Goal: Task Accomplishment & Management: Complete application form

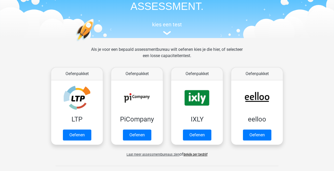
scroll to position [37, 0]
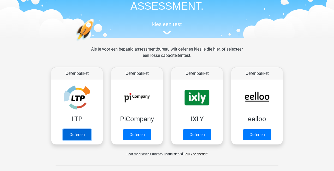
click at [81, 136] on link "Oefenen" at bounding box center [77, 135] width 28 height 11
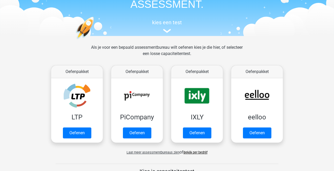
scroll to position [54, 0]
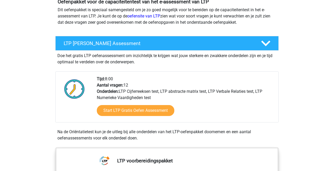
scroll to position [67, 0]
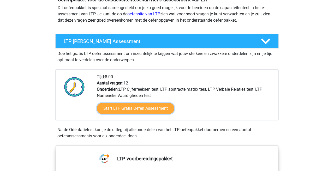
click at [155, 108] on link "Start LTP Gratis Oefen Assessment" at bounding box center [136, 108] width 78 height 11
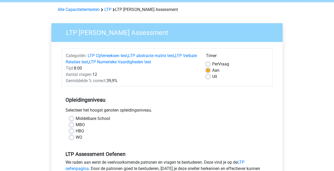
scroll to position [20, 0]
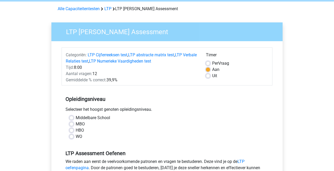
click at [76, 117] on label "Middelbare School" at bounding box center [93, 118] width 34 height 6
click at [73, 117] on input "Middelbare School" at bounding box center [71, 117] width 4 height 5
radio input "true"
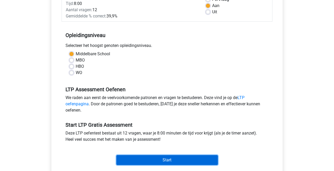
click at [173, 159] on input "Start" at bounding box center [167, 160] width 102 height 10
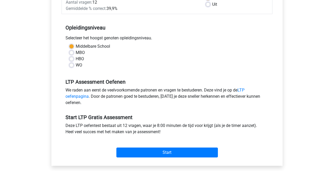
scroll to position [101, 0]
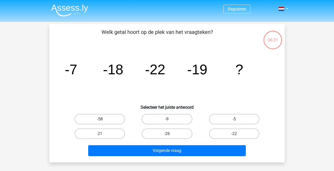
click at [180, 121] on label "-9" at bounding box center [167, 119] width 50 height 10
click at [171, 121] on input "-9" at bounding box center [168, 120] width 3 height 3
radio input "true"
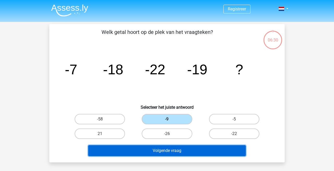
click at [195, 151] on button "Volgende vraag" at bounding box center [167, 150] width 158 height 11
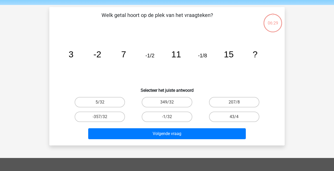
scroll to position [24, 0]
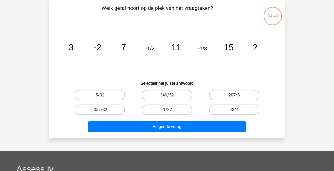
click at [181, 109] on label "-1/32" at bounding box center [167, 110] width 50 height 10
click at [171, 110] on input "-1/32" at bounding box center [168, 111] width 3 height 3
radio input "true"
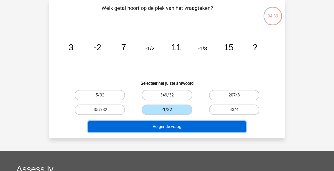
click at [200, 126] on button "Volgende vraag" at bounding box center [167, 126] width 158 height 11
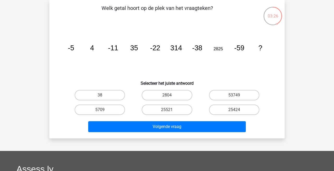
click at [238, 96] on input "53749" at bounding box center [235, 96] width 3 height 3
radio input "true"
click at [175, 112] on label "25521" at bounding box center [167, 110] width 50 height 10
click at [171, 112] on input "25521" at bounding box center [168, 111] width 3 height 3
radio input "true"
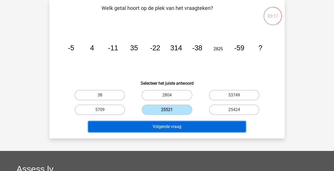
click at [181, 131] on button "Volgende vraag" at bounding box center [167, 126] width 158 height 11
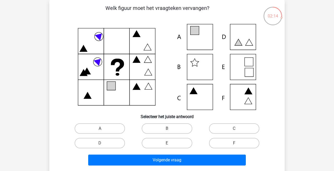
click at [246, 36] on icon at bounding box center [167, 67] width 210 height 86
click at [246, 39] on icon at bounding box center [167, 67] width 210 height 86
click at [117, 143] on label "D" at bounding box center [100, 143] width 50 height 10
click at [103, 143] on input "D" at bounding box center [101, 144] width 3 height 3
radio input "true"
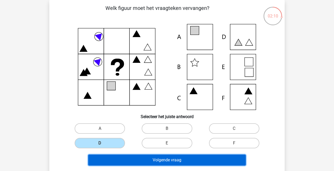
click at [170, 161] on button "Volgende vraag" at bounding box center [167, 160] width 158 height 11
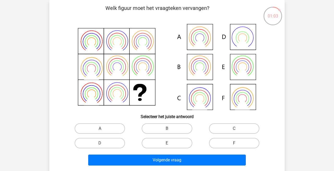
click at [203, 96] on icon at bounding box center [200, 99] width 9 height 9
click at [232, 128] on label "C" at bounding box center [234, 129] width 50 height 10
click at [234, 129] on input "C" at bounding box center [235, 130] width 3 height 3
radio input "true"
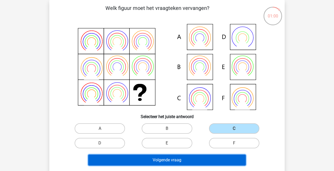
click at [196, 161] on button "Volgende vraag" at bounding box center [167, 160] width 158 height 11
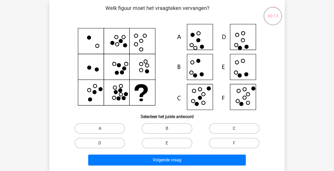
click at [115, 143] on label "D" at bounding box center [100, 143] width 50 height 10
click at [103, 143] on input "D" at bounding box center [101, 144] width 3 height 3
radio input "true"
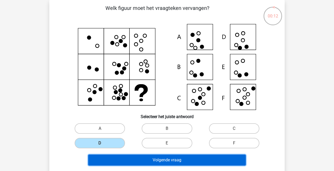
click at [168, 161] on button "Volgende vraag" at bounding box center [167, 160] width 158 height 11
